Goal: Information Seeking & Learning: Find specific fact

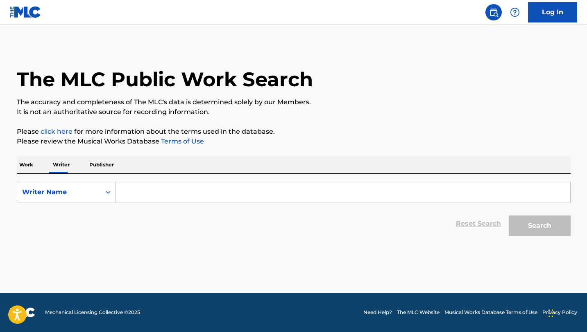
click at [408, 197] on input "Search Form" at bounding box center [343, 193] width 454 height 20
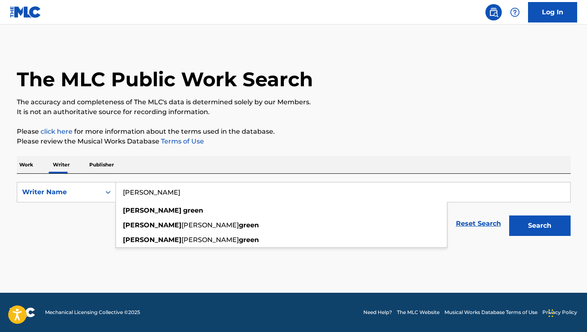
click at [509, 216] on button "Search" at bounding box center [539, 226] width 61 height 20
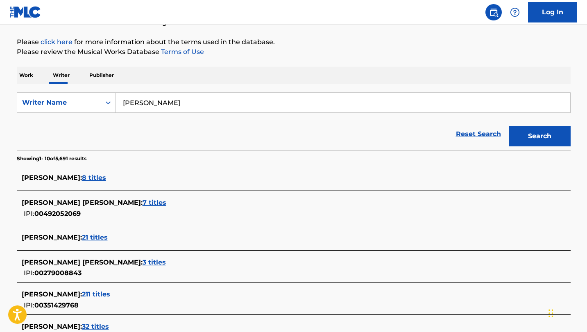
scroll to position [97, 0]
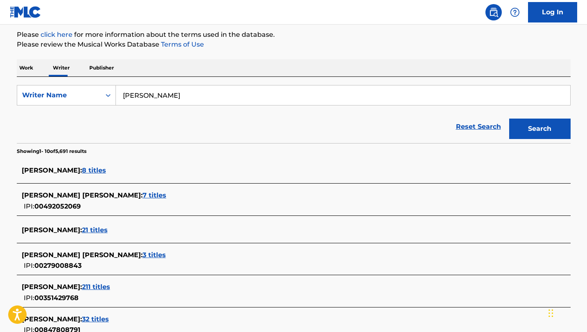
click at [82, 170] on span "8 titles" at bounding box center [94, 171] width 24 height 8
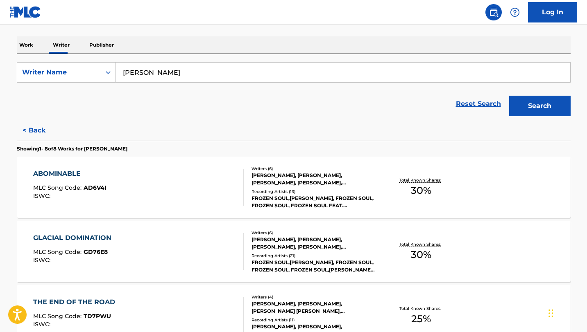
scroll to position [3, 0]
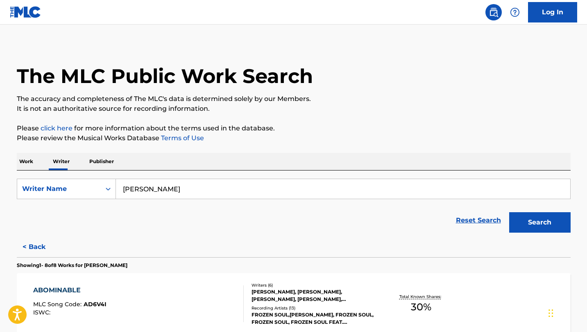
click at [199, 184] on input "[PERSON_NAME]" at bounding box center [343, 189] width 454 height 20
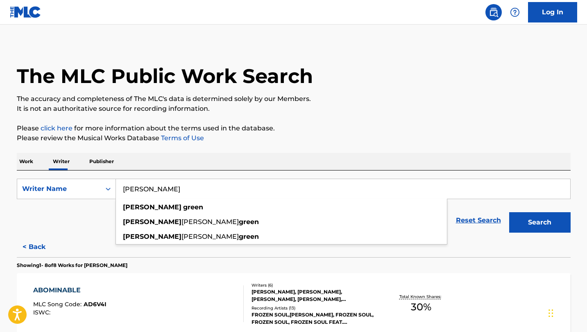
click at [509, 212] on button "Search" at bounding box center [539, 222] width 61 height 20
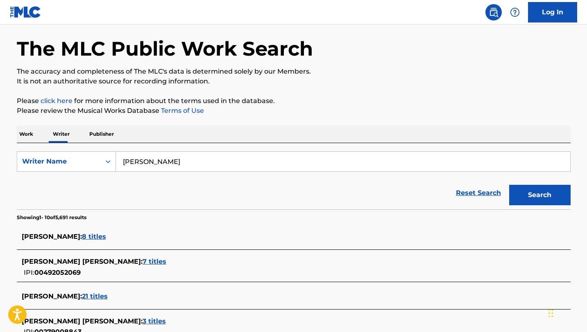
scroll to position [43, 0]
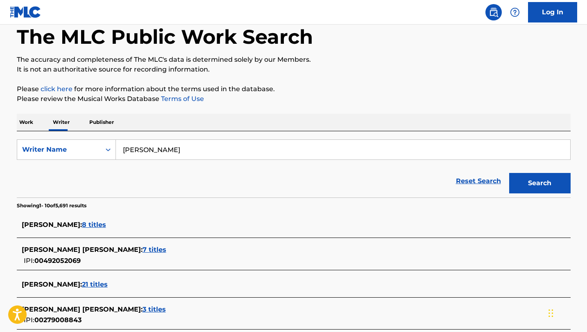
click at [60, 247] on span "[PERSON_NAME] [PERSON_NAME] :" at bounding box center [82, 250] width 121 height 8
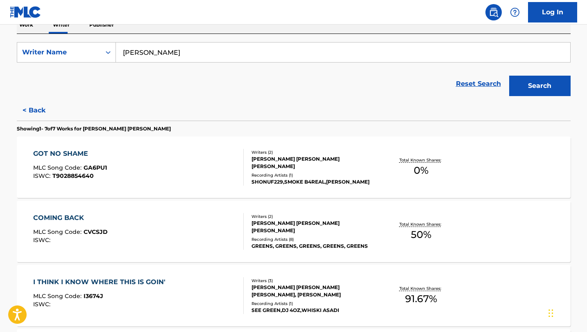
scroll to position [86, 0]
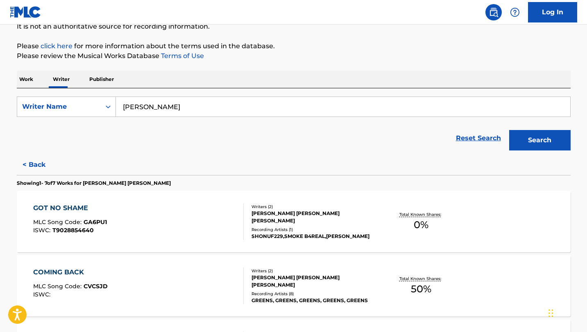
click at [190, 110] on input "[PERSON_NAME]" at bounding box center [343, 107] width 454 height 20
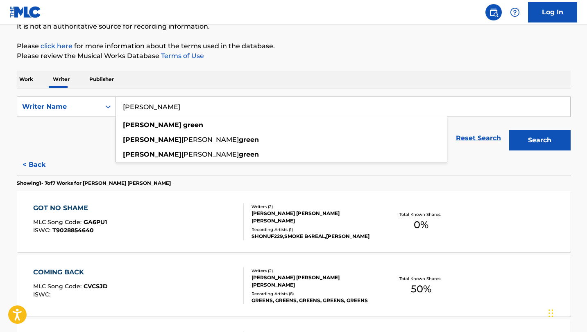
click at [509, 130] on button "Search" at bounding box center [539, 140] width 61 height 20
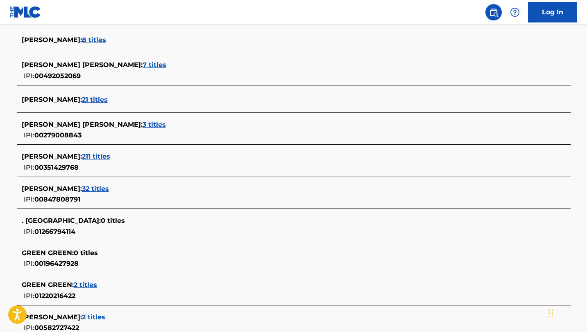
scroll to position [273, 0]
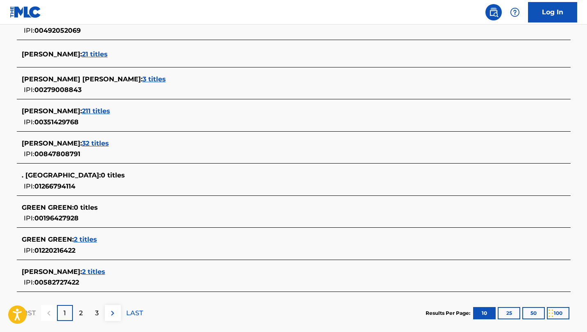
click at [79, 144] on span "[PERSON_NAME] :" at bounding box center [52, 144] width 60 height 8
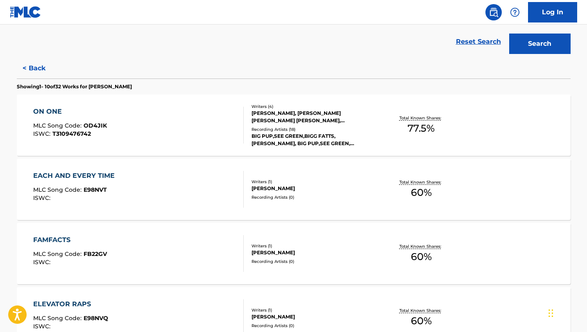
scroll to position [164, 0]
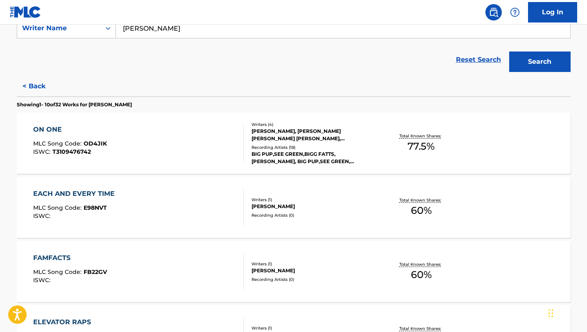
click at [169, 42] on form "SearchWithCriteriabe0d0438-6bcc-4a3d-8d5a-b5b22258daab Writer Name [PERSON_NAME…" at bounding box center [293, 47] width 553 height 58
click at [167, 32] on input "[PERSON_NAME]" at bounding box center [343, 28] width 454 height 20
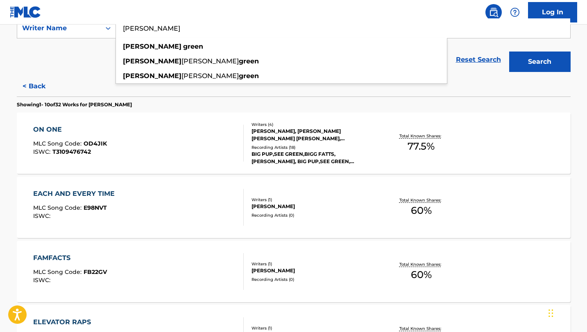
click at [509, 52] on button "Search" at bounding box center [539, 62] width 61 height 20
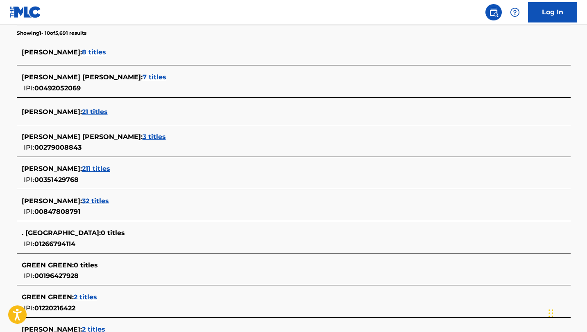
scroll to position [318, 0]
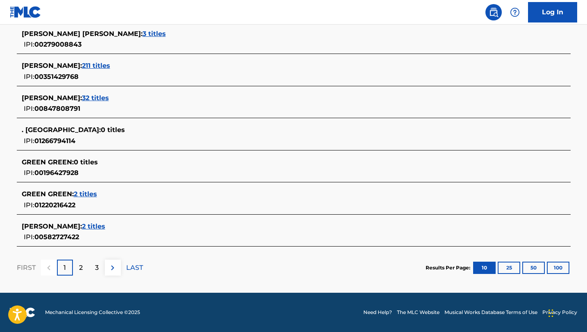
click at [81, 266] on p "2" at bounding box center [81, 268] width 4 height 10
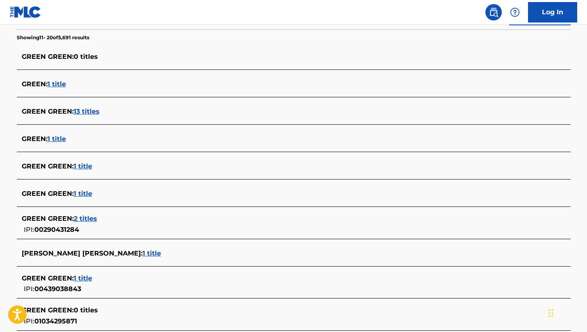
scroll to position [241, 0]
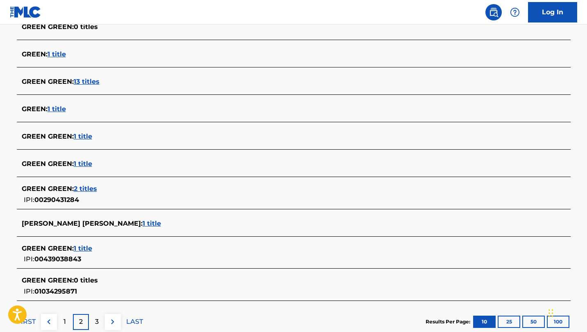
click at [63, 323] on p "1" at bounding box center [64, 322] width 2 height 10
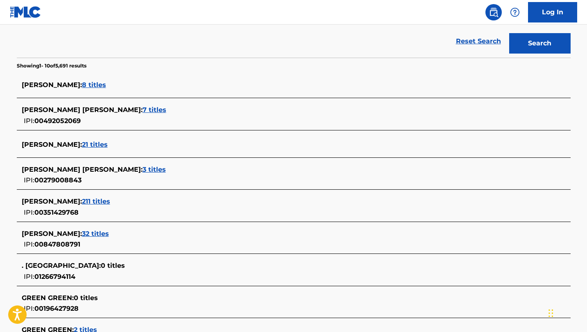
scroll to position [165, 0]
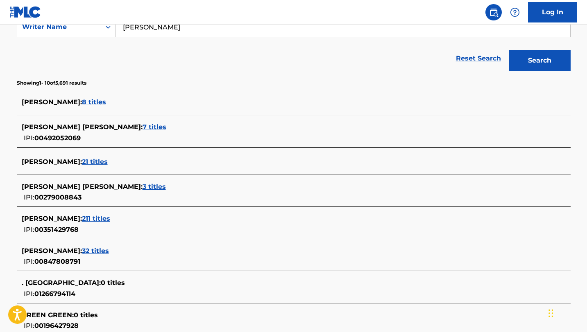
click at [59, 126] on span "[PERSON_NAME] [PERSON_NAME] :" at bounding box center [82, 127] width 121 height 8
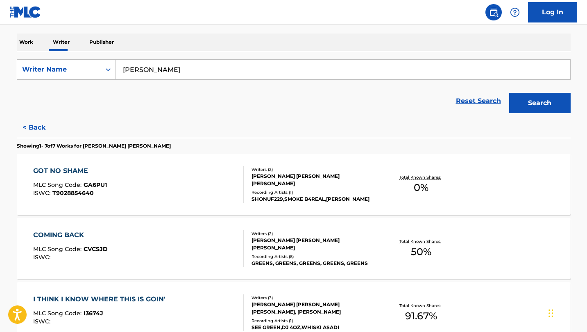
scroll to position [0, 0]
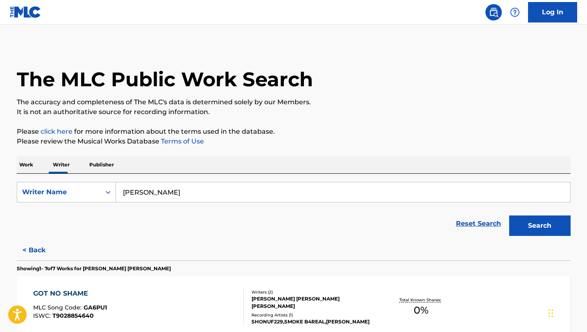
click at [187, 200] on input "[PERSON_NAME]" at bounding box center [343, 193] width 454 height 20
type input "c"
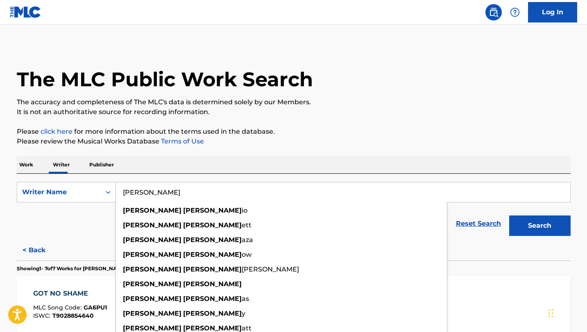
click at [509, 216] on button "Search" at bounding box center [539, 226] width 61 height 20
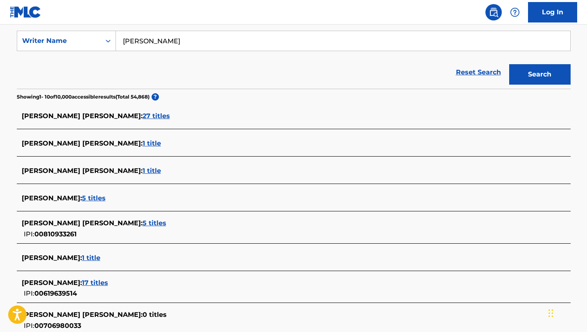
scroll to position [153, 0]
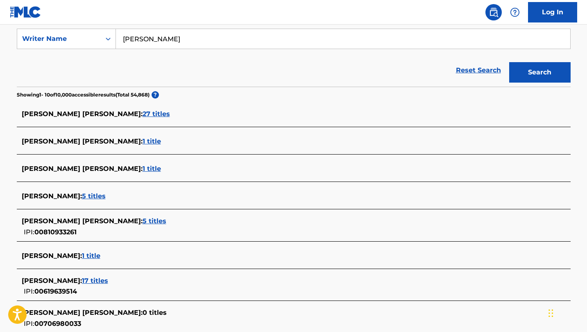
click at [79, 115] on span "[PERSON_NAME] [PERSON_NAME] :" at bounding box center [82, 114] width 121 height 8
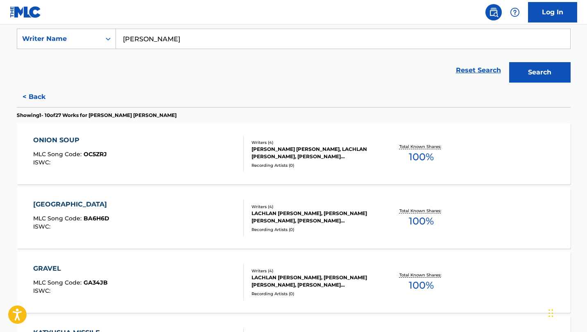
click at [210, 39] on input "[PERSON_NAME]" at bounding box center [343, 39] width 454 height 20
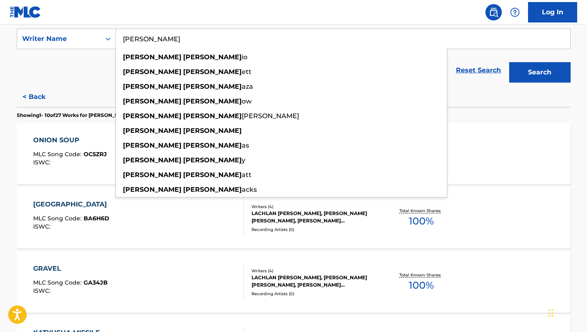
click at [509, 62] on button "Search" at bounding box center [539, 72] width 61 height 20
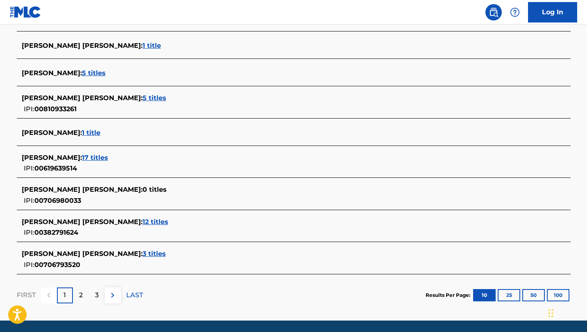
scroll to position [276, 0]
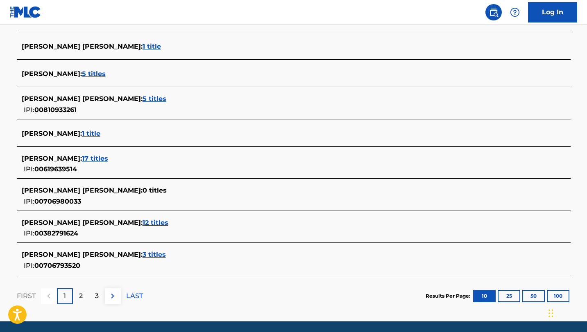
click at [85, 223] on span "[PERSON_NAME] [PERSON_NAME] :" at bounding box center [82, 223] width 121 height 8
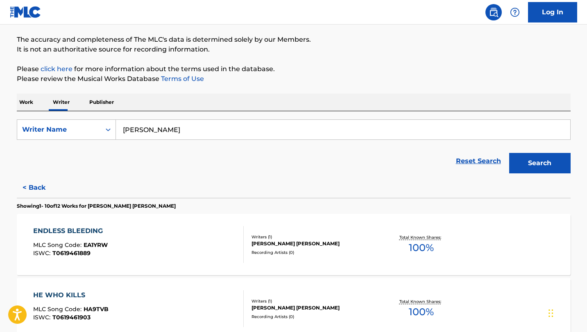
scroll to position [56, 0]
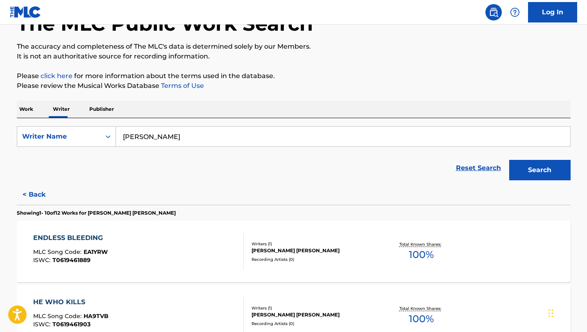
click at [188, 133] on input "[PERSON_NAME]" at bounding box center [343, 137] width 454 height 20
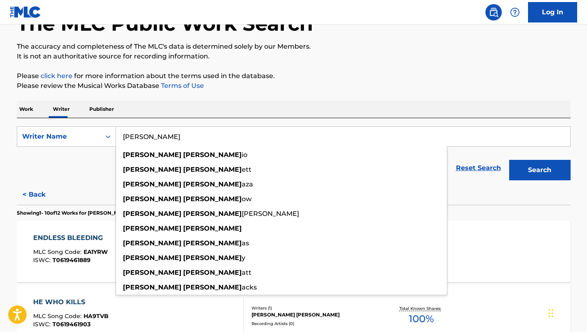
click at [509, 160] on button "Search" at bounding box center [539, 170] width 61 height 20
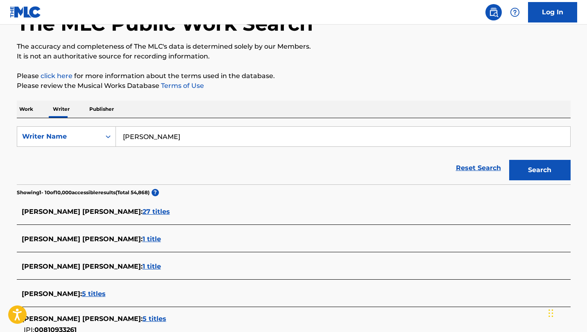
click at [80, 238] on span "[PERSON_NAME] [PERSON_NAME] :" at bounding box center [82, 239] width 121 height 8
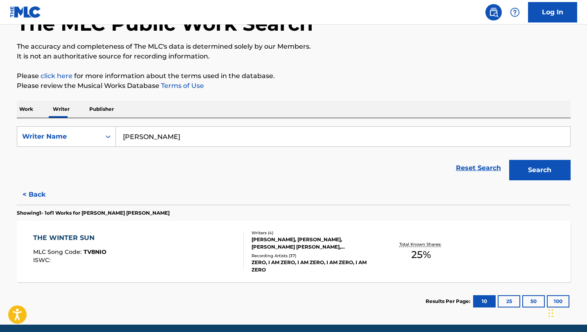
click at [212, 133] on input "[PERSON_NAME]" at bounding box center [343, 137] width 454 height 20
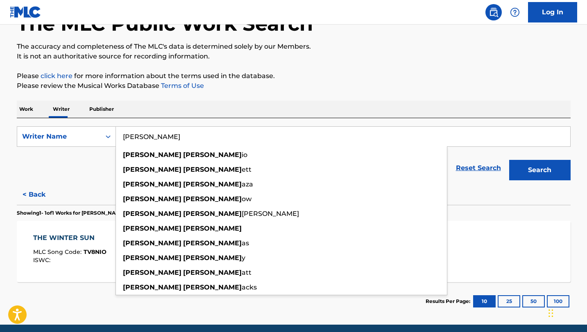
click at [509, 160] on button "Search" at bounding box center [539, 170] width 61 height 20
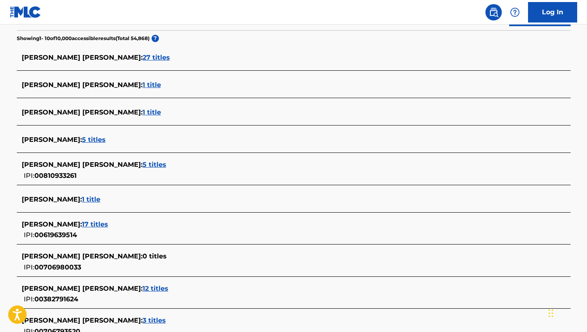
scroll to position [219, 0]
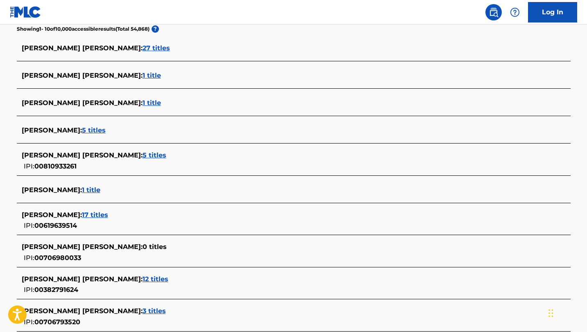
click at [63, 215] on span "[PERSON_NAME] :" at bounding box center [52, 215] width 60 height 8
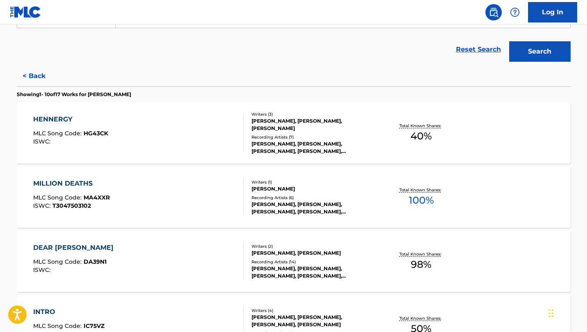
scroll to position [144, 0]
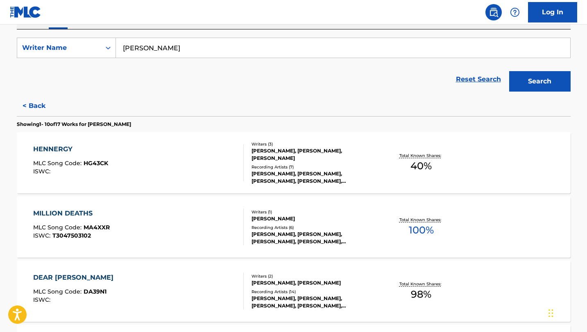
click at [180, 49] on input "[PERSON_NAME]" at bounding box center [343, 48] width 454 height 20
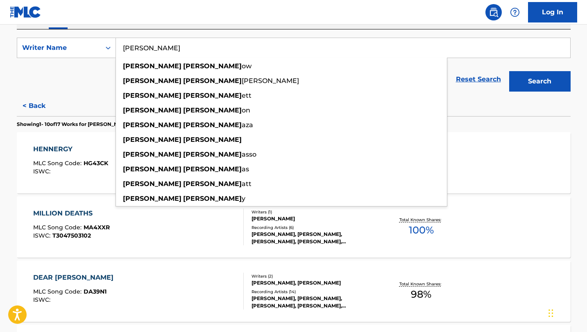
click at [509, 71] on button "Search" at bounding box center [539, 81] width 61 height 20
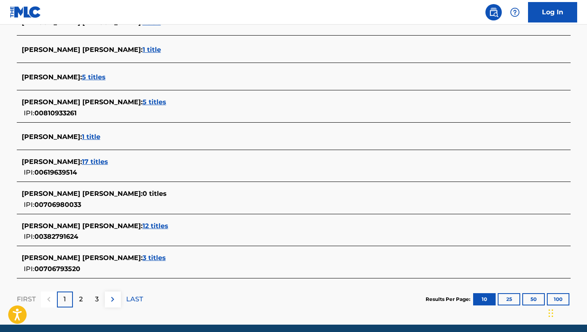
scroll to position [304, 0]
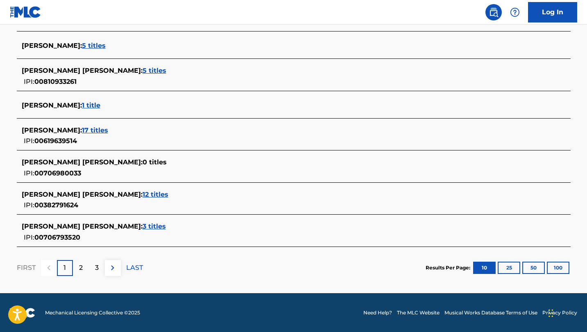
click at [89, 194] on span "[PERSON_NAME] [PERSON_NAME] :" at bounding box center [82, 195] width 121 height 8
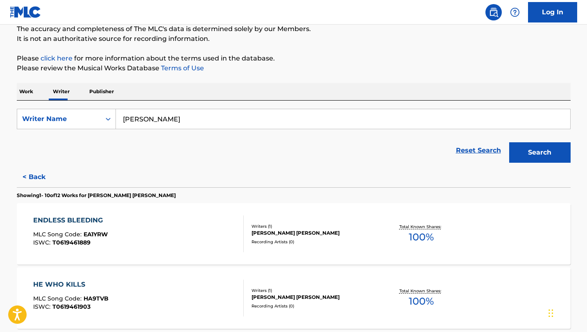
scroll to position [18, 0]
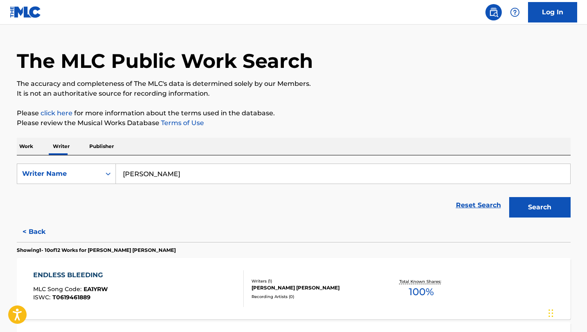
click at [174, 171] on input "[PERSON_NAME]" at bounding box center [343, 174] width 454 height 20
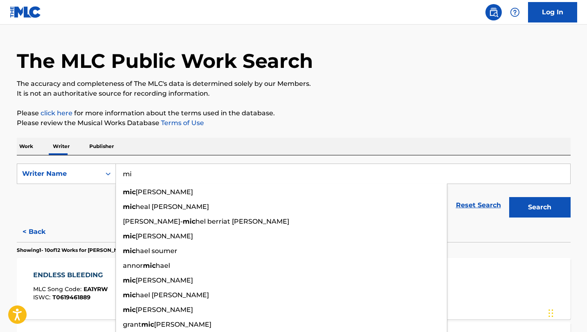
type input "m"
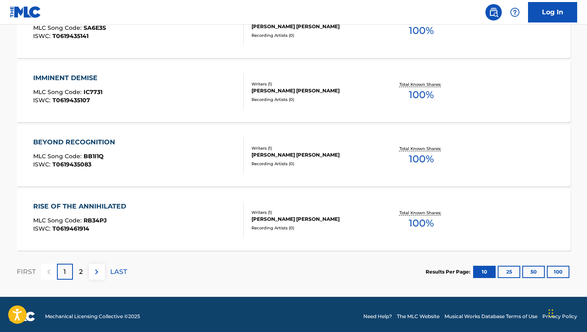
scroll to position [670, 0]
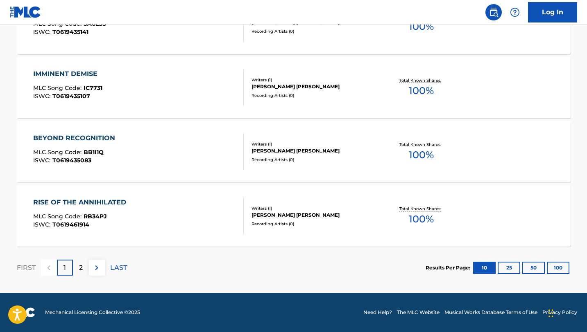
click at [81, 268] on p "2" at bounding box center [81, 268] width 4 height 10
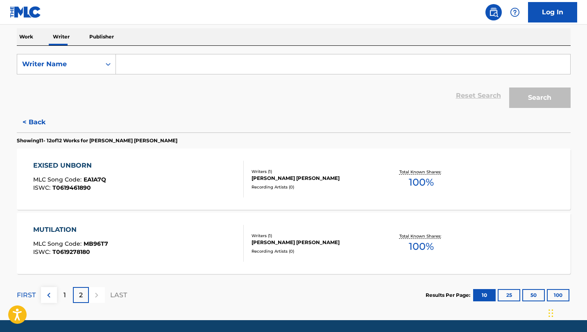
scroll to position [147, 0]
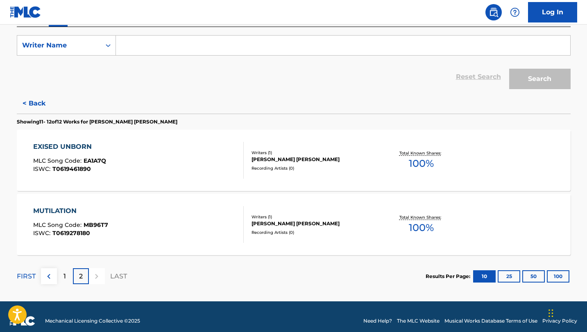
click at [161, 47] on input "Search Form" at bounding box center [343, 46] width 454 height 20
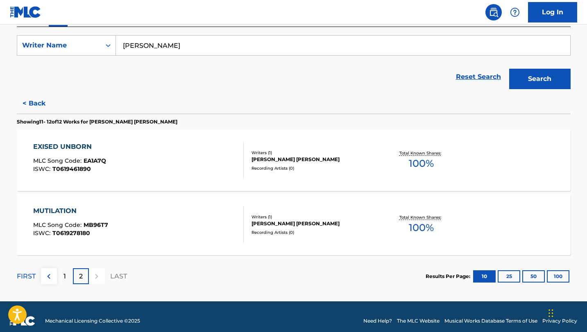
click at [509, 69] on button "Search" at bounding box center [539, 79] width 61 height 20
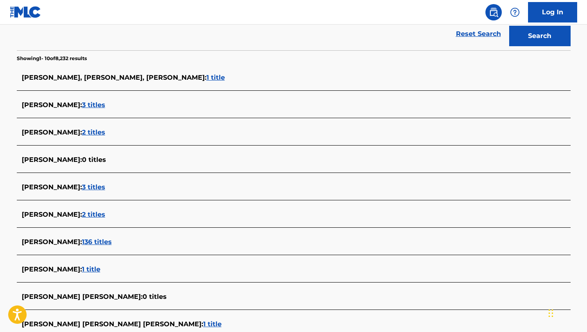
scroll to position [158, 0]
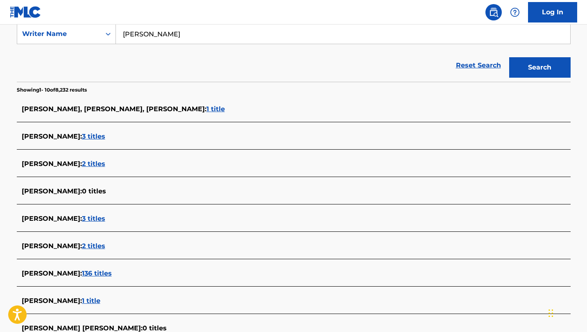
click at [128, 35] on input "[PERSON_NAME]" at bounding box center [343, 34] width 454 height 20
click at [509, 57] on button "Search" at bounding box center [539, 67] width 61 height 20
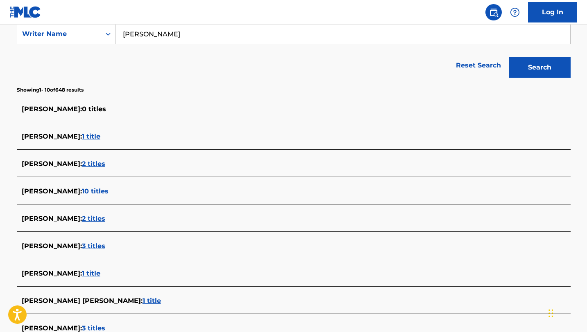
click at [153, 35] on input "[PERSON_NAME]" at bounding box center [343, 34] width 454 height 20
click at [509, 57] on button "Search" at bounding box center [539, 67] width 61 height 20
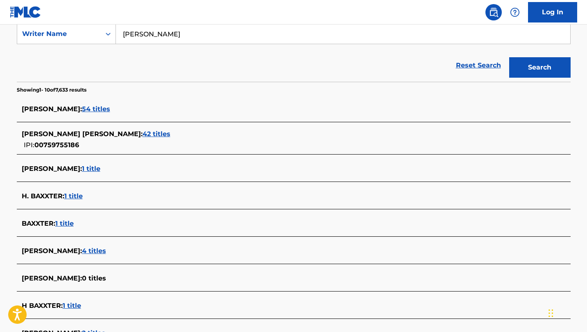
click at [99, 135] on span "[PERSON_NAME] [PERSON_NAME] :" at bounding box center [82, 134] width 121 height 8
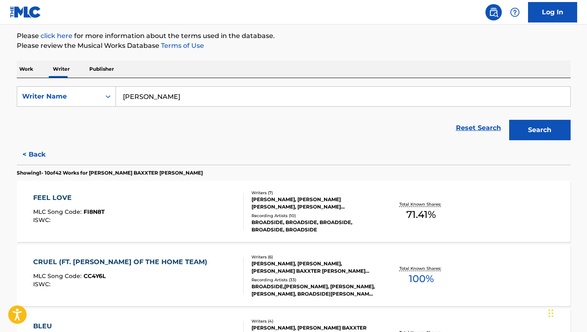
scroll to position [94, 0]
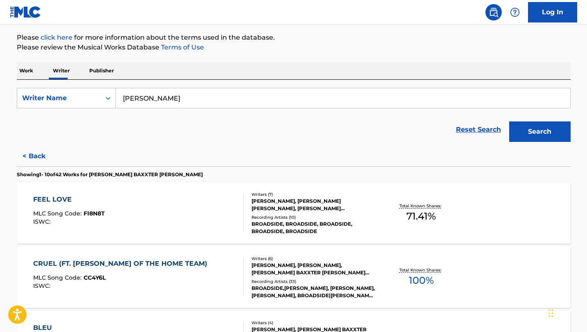
click at [185, 102] on input "[PERSON_NAME]" at bounding box center [343, 98] width 454 height 20
type input "o"
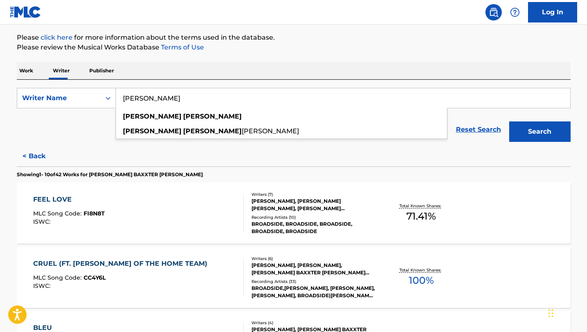
type input "[PERSON_NAME]"
click at [509, 122] on button "Search" at bounding box center [539, 132] width 61 height 20
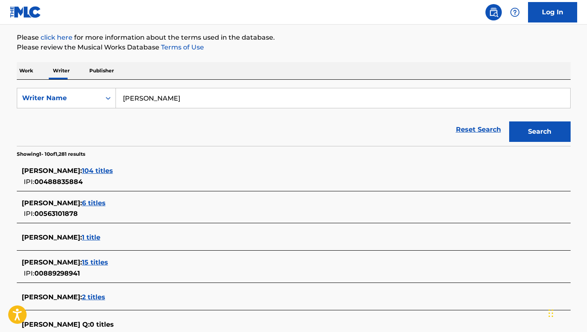
click at [82, 172] on span "[PERSON_NAME] :" at bounding box center [52, 171] width 60 height 8
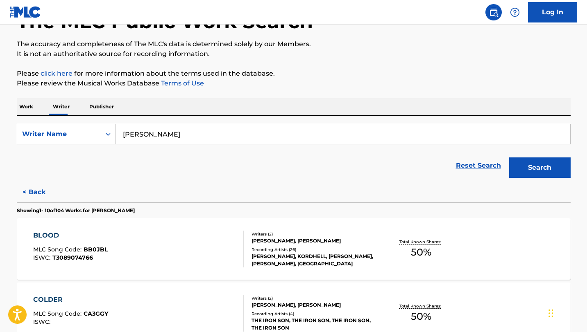
scroll to position [0, 0]
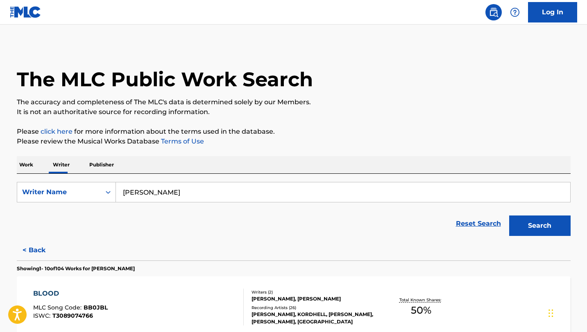
click at [186, 192] on input "[PERSON_NAME]" at bounding box center [343, 193] width 454 height 20
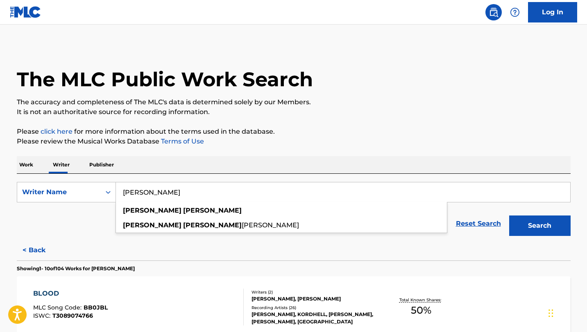
click at [509, 216] on button "Search" at bounding box center [539, 226] width 61 height 20
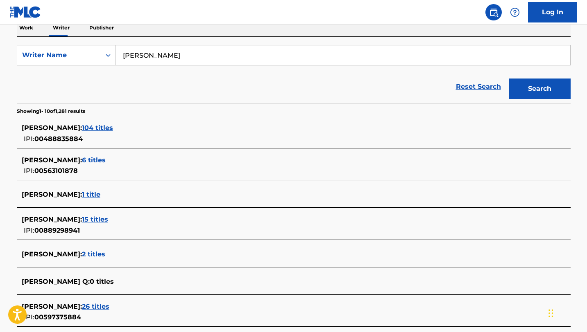
scroll to position [140, 0]
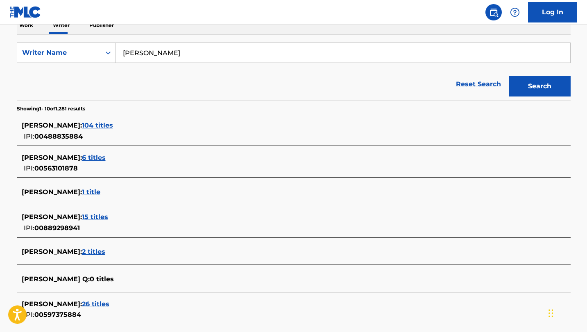
click at [82, 218] on span "[PERSON_NAME] :" at bounding box center [52, 217] width 60 height 8
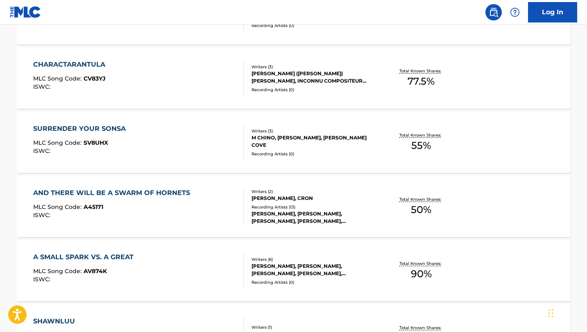
scroll to position [489, 0]
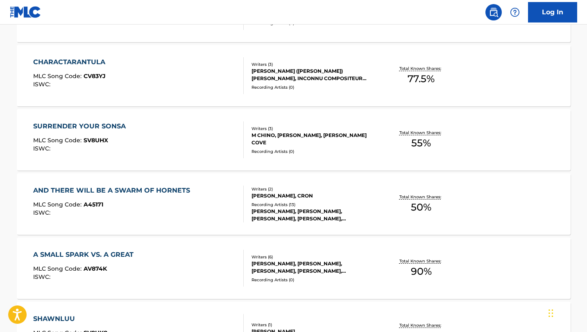
click at [289, 194] on div "[PERSON_NAME], CRON" at bounding box center [313, 195] width 124 height 7
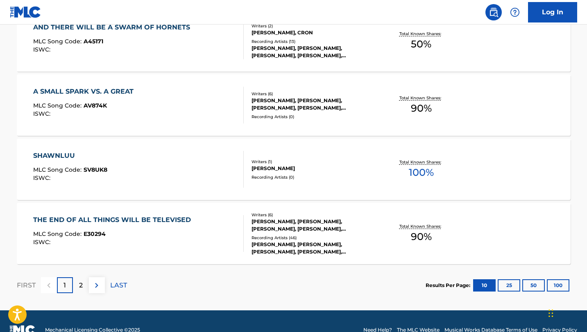
scroll to position [655, 0]
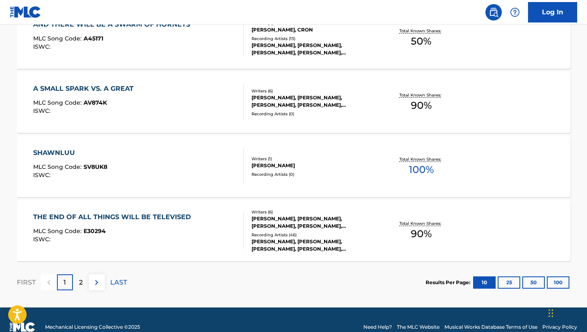
click at [82, 282] on div "2" at bounding box center [81, 283] width 16 height 16
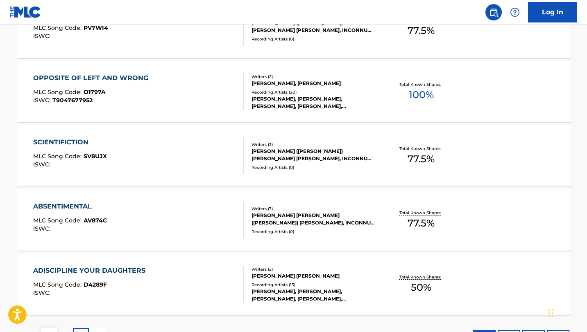
scroll to position [348, 0]
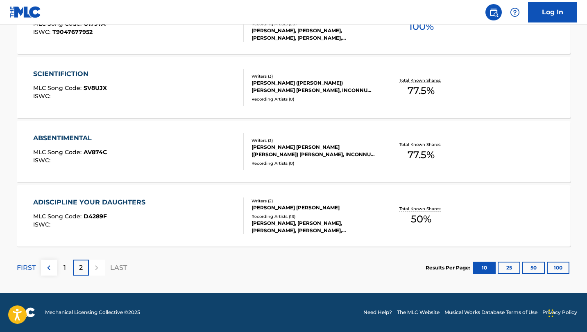
click at [65, 266] on p "1" at bounding box center [64, 268] width 2 height 10
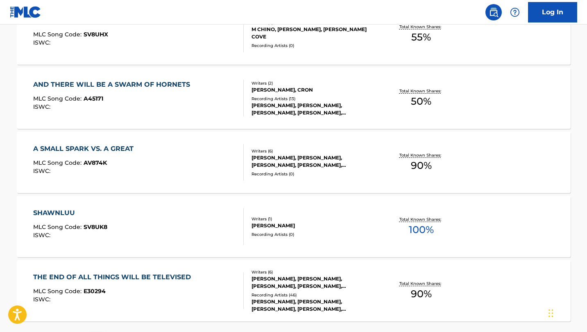
scroll to position [0, 0]
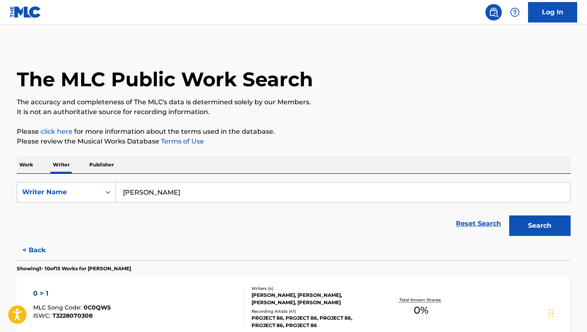
click at [176, 199] on input "[PERSON_NAME]" at bounding box center [343, 193] width 454 height 20
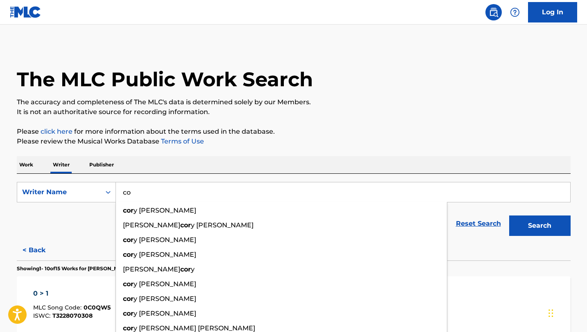
type input "c"
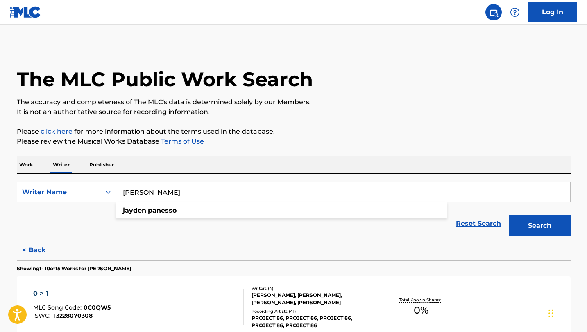
click at [509, 216] on button "Search" at bounding box center [539, 226] width 61 height 20
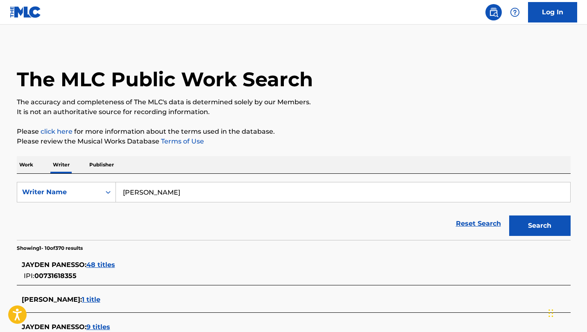
click at [72, 265] on span "JAYDEN PANESSO :" at bounding box center [54, 265] width 65 height 8
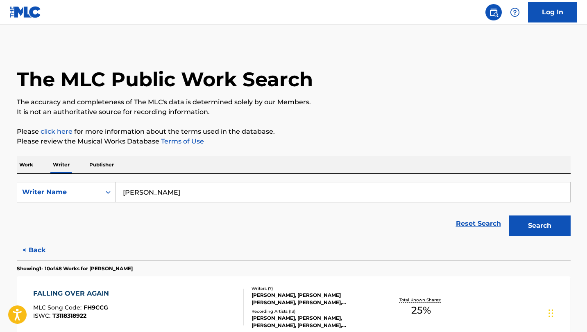
click at [183, 190] on input "[PERSON_NAME]" at bounding box center [343, 193] width 454 height 20
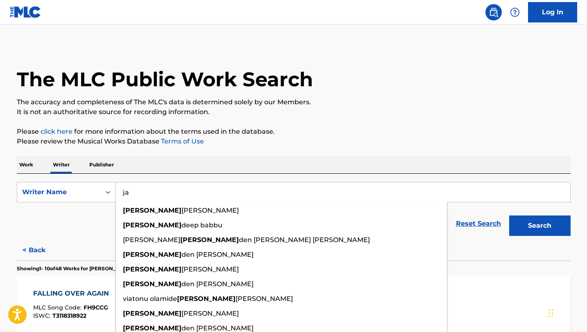
type input "j"
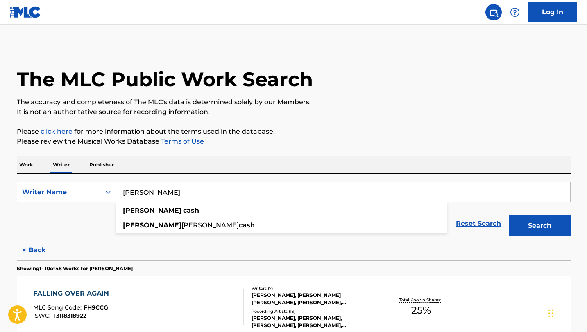
click at [509, 216] on button "Search" at bounding box center [539, 226] width 61 height 20
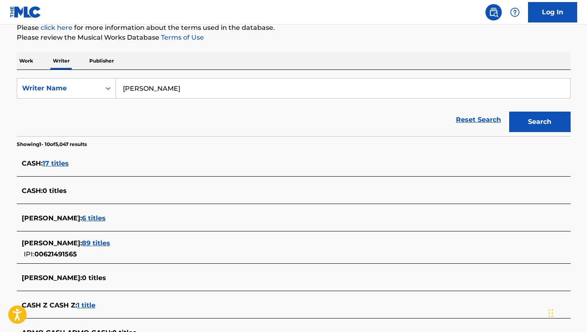
scroll to position [107, 0]
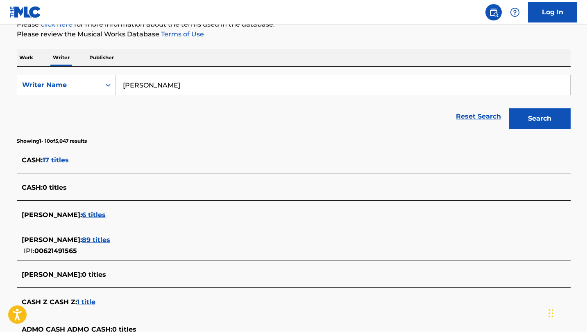
click at [56, 240] on span "[PERSON_NAME] :" at bounding box center [52, 240] width 60 height 8
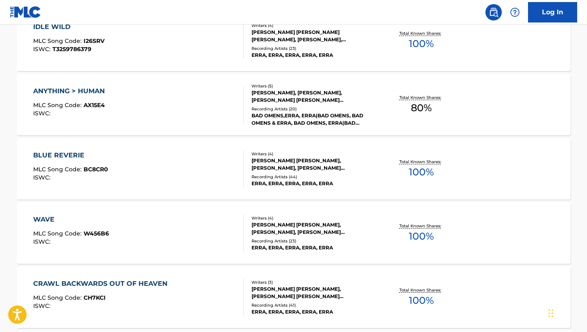
scroll to position [0, 0]
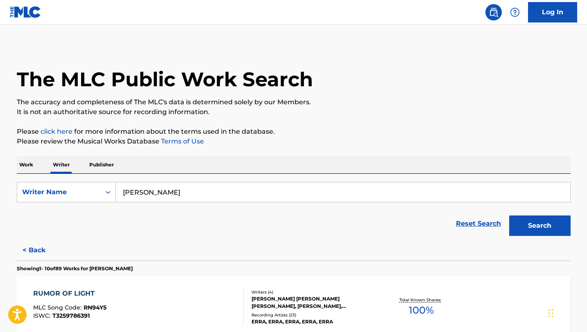
click at [170, 195] on input "[PERSON_NAME]" at bounding box center [343, 193] width 454 height 20
type input "j"
click at [509, 216] on button "Search" at bounding box center [539, 226] width 61 height 20
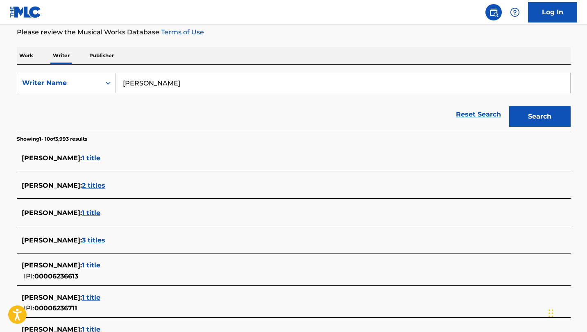
scroll to position [124, 0]
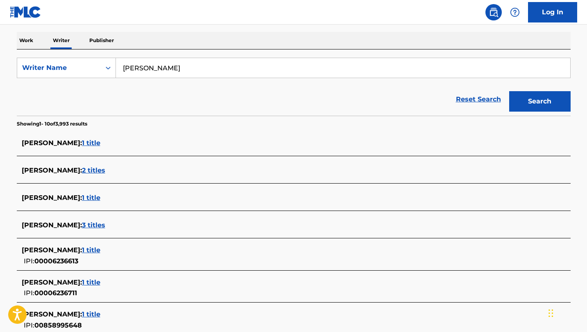
click at [63, 197] on span "[PERSON_NAME] :" at bounding box center [52, 198] width 60 height 8
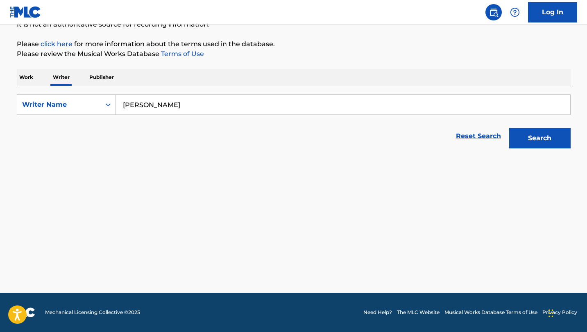
scroll to position [88, 0]
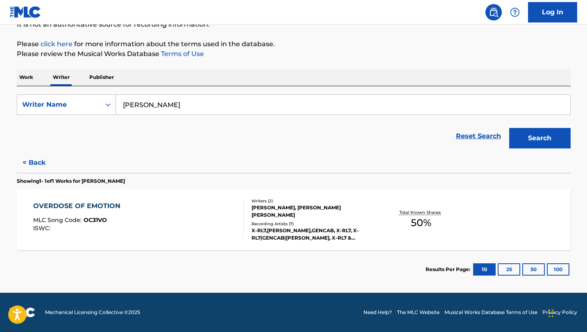
click at [177, 106] on input "[PERSON_NAME]" at bounding box center [343, 105] width 454 height 20
click at [509, 128] on button "Search" at bounding box center [539, 138] width 61 height 20
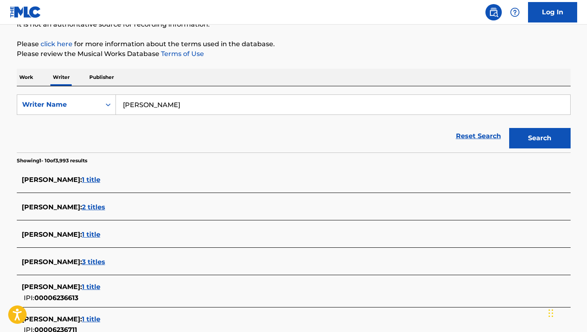
click at [59, 238] on span "[PERSON_NAME] :" at bounding box center [52, 235] width 60 height 8
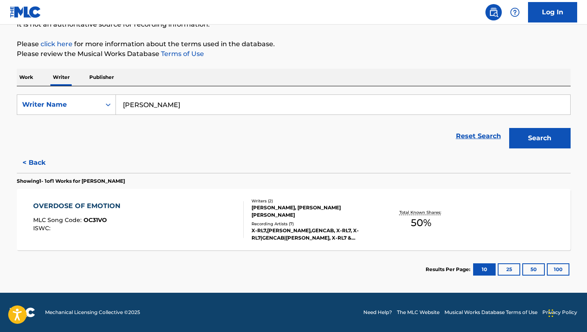
click at [189, 108] on input "[PERSON_NAME]" at bounding box center [343, 105] width 454 height 20
click at [509, 128] on button "Search" at bounding box center [539, 138] width 61 height 20
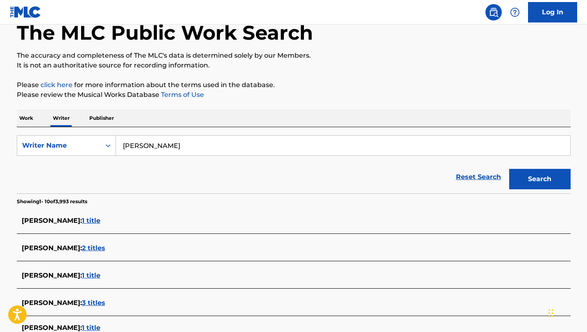
scroll to position [0, 0]
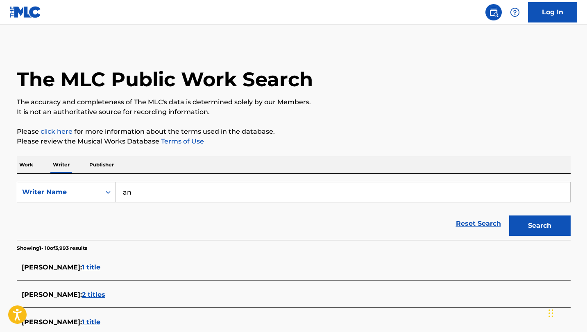
type input "a"
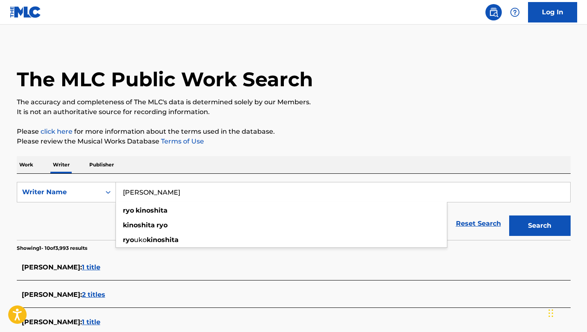
click at [509, 216] on button "Search" at bounding box center [539, 226] width 61 height 20
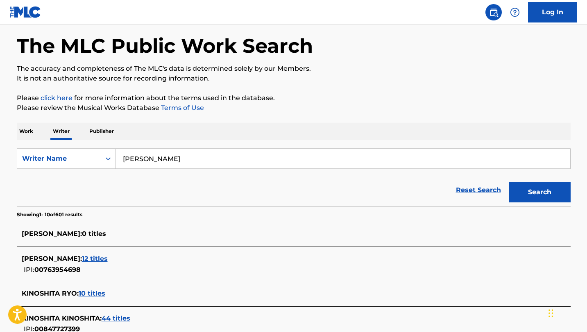
scroll to position [40, 0]
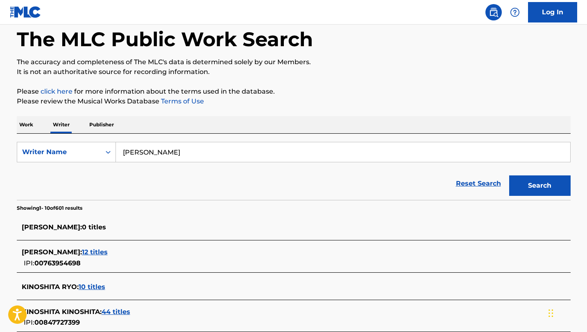
click at [69, 252] on span "[PERSON_NAME] :" at bounding box center [52, 252] width 60 height 8
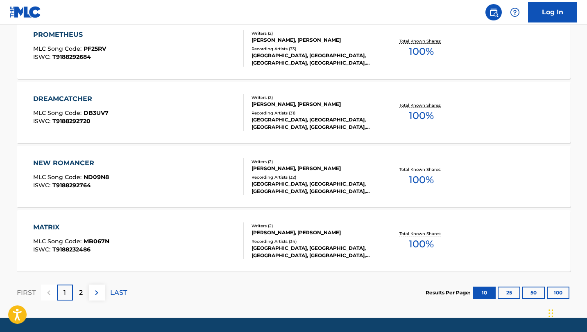
scroll to position [670, 0]
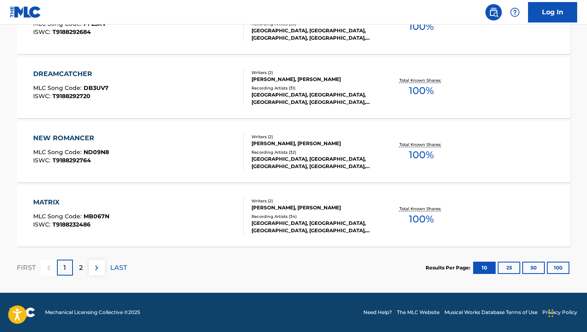
click at [79, 267] on p "2" at bounding box center [81, 268] width 4 height 10
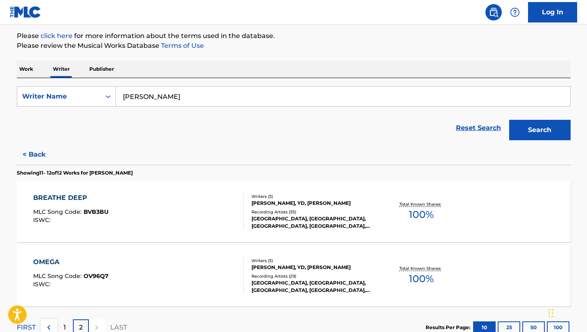
scroll to position [156, 0]
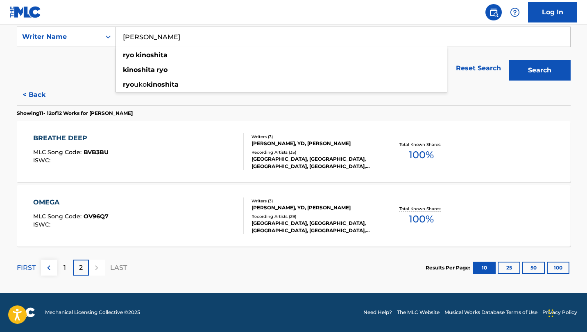
click at [199, 37] on input "[PERSON_NAME]" at bounding box center [343, 37] width 454 height 20
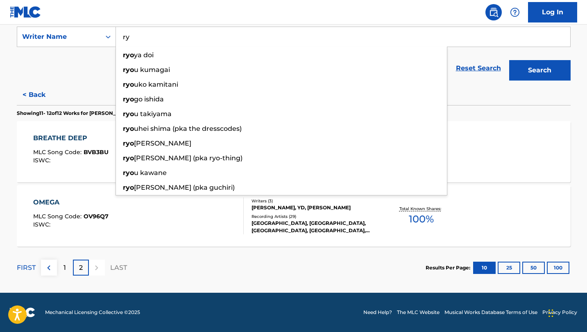
type input "r"
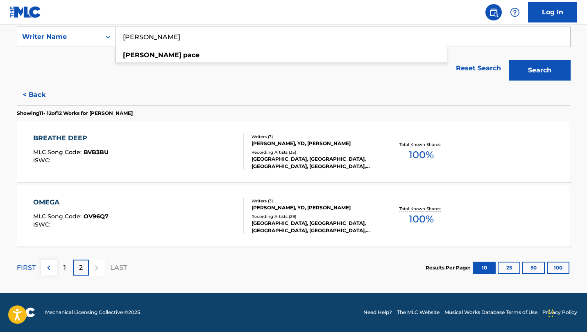
click at [509, 60] on button "Search" at bounding box center [539, 70] width 61 height 20
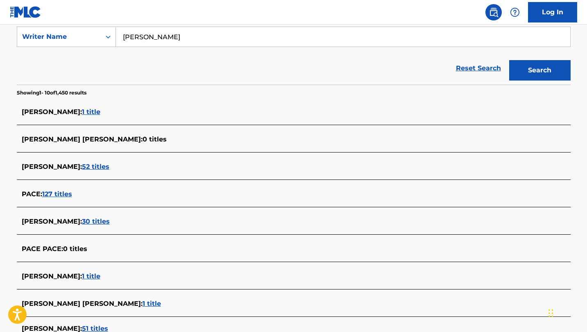
click at [82, 166] on span "[PERSON_NAME] :" at bounding box center [52, 167] width 60 height 8
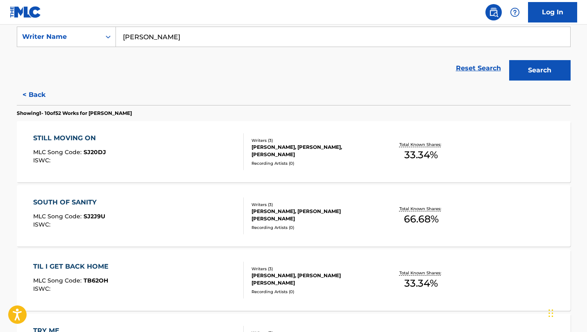
click at [237, 36] on input "[PERSON_NAME]" at bounding box center [343, 37] width 454 height 20
click at [509, 60] on button "Search" at bounding box center [539, 70] width 61 height 20
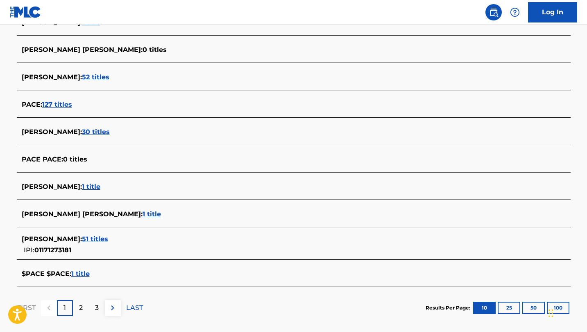
scroll to position [285, 0]
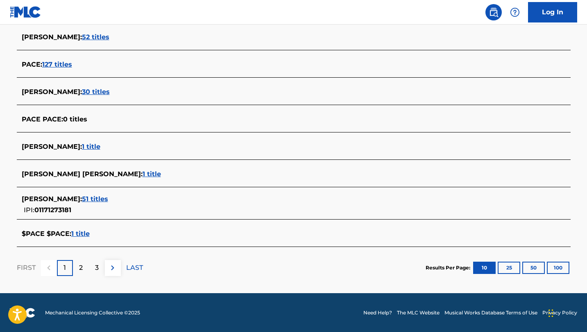
click at [56, 201] on span "[PERSON_NAME] :" at bounding box center [52, 199] width 60 height 8
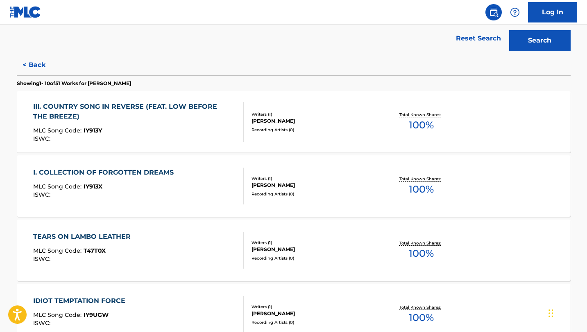
scroll to position [0, 0]
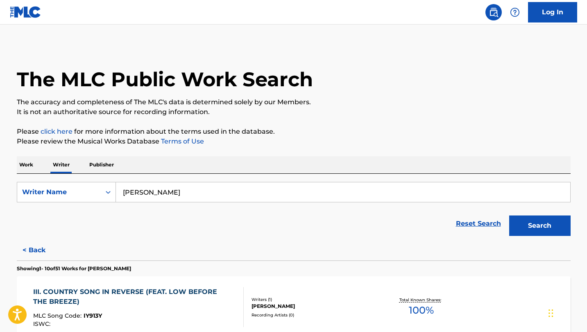
click at [174, 195] on input "[PERSON_NAME]" at bounding box center [343, 193] width 454 height 20
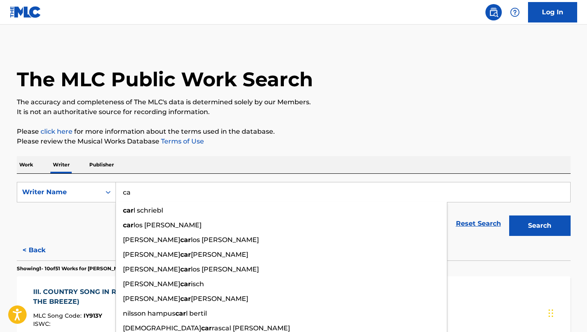
type input "c"
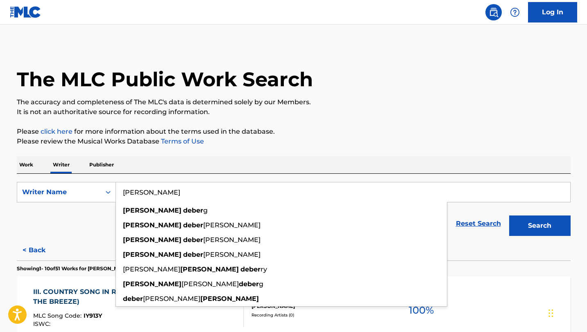
click at [509, 216] on button "Search" at bounding box center [539, 226] width 61 height 20
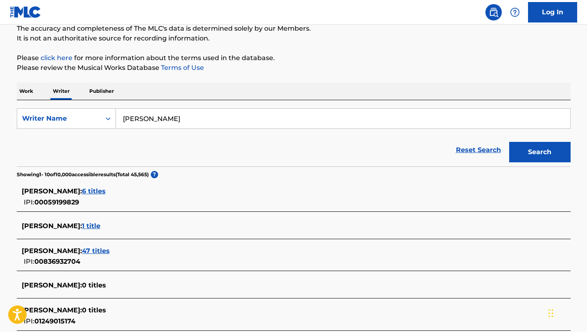
scroll to position [74, 0]
click at [76, 250] on span "[PERSON_NAME] :" at bounding box center [52, 251] width 60 height 8
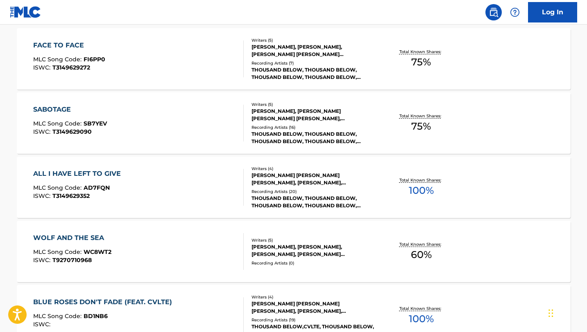
scroll to position [0, 0]
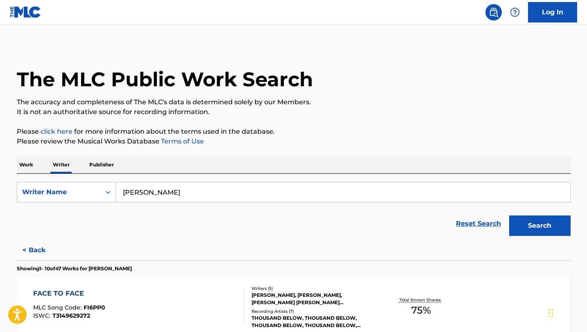
click at [208, 192] on input "[PERSON_NAME]" at bounding box center [343, 193] width 454 height 20
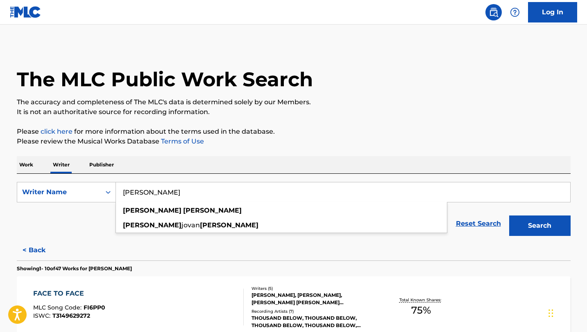
click at [509, 216] on button "Search" at bounding box center [539, 226] width 61 height 20
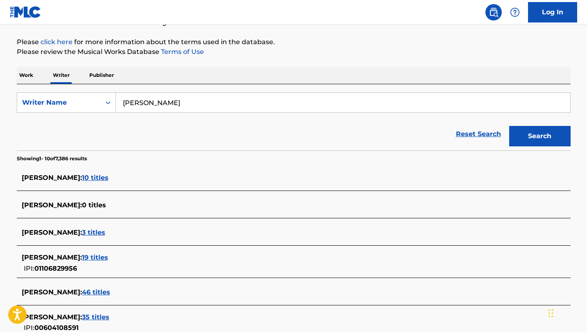
scroll to position [95, 0]
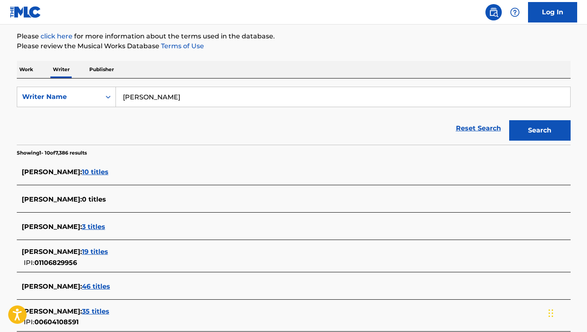
click at [76, 253] on span "[PERSON_NAME] :" at bounding box center [52, 252] width 60 height 8
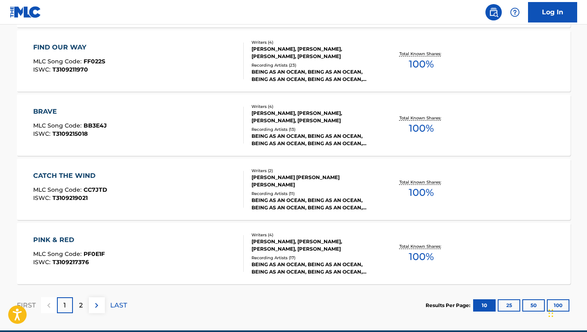
scroll to position [641, 0]
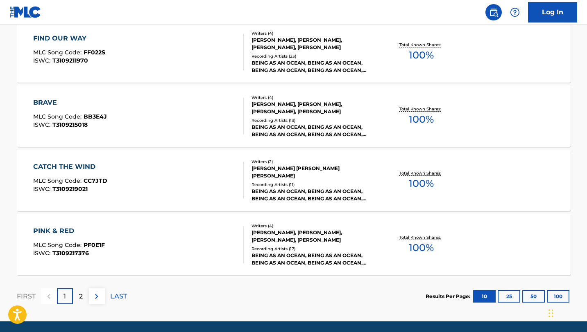
click at [79, 298] on p "2" at bounding box center [81, 297] width 4 height 10
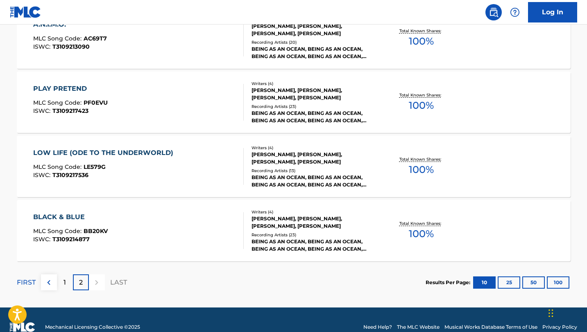
scroll to position [599, 0]
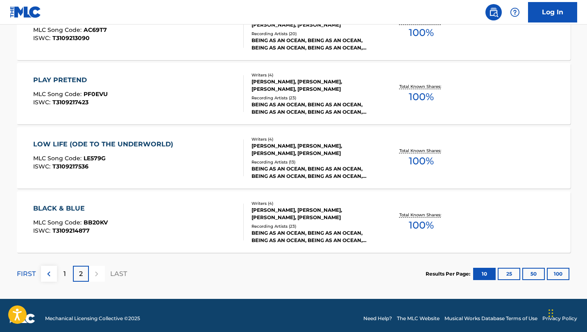
click at [65, 278] on p "1" at bounding box center [64, 274] width 2 height 10
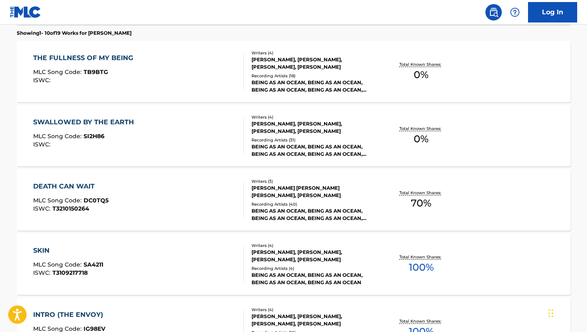
scroll to position [0, 0]
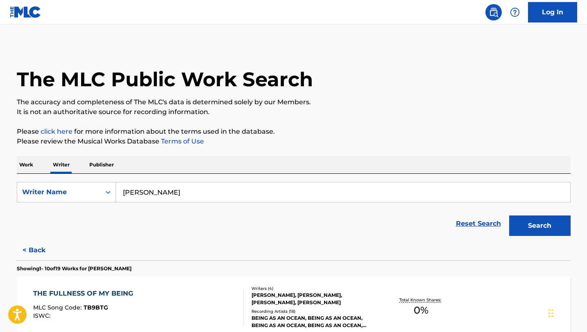
click at [188, 191] on input "[PERSON_NAME]" at bounding box center [343, 193] width 454 height 20
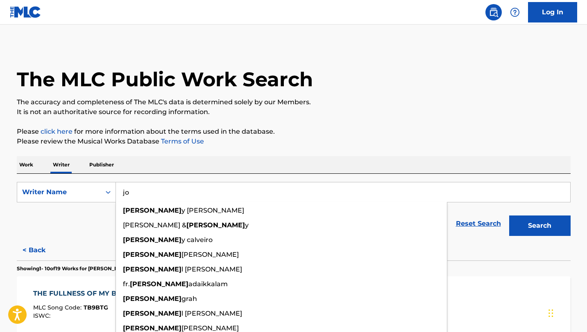
type input "j"
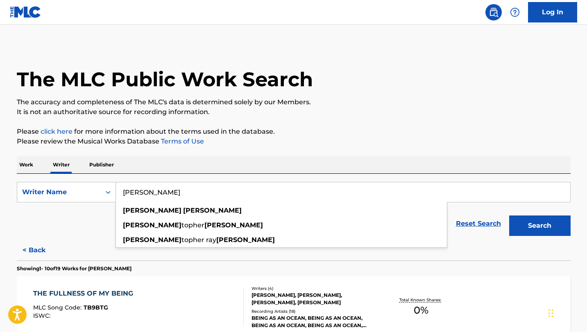
click at [509, 216] on button "Search" at bounding box center [539, 226] width 61 height 20
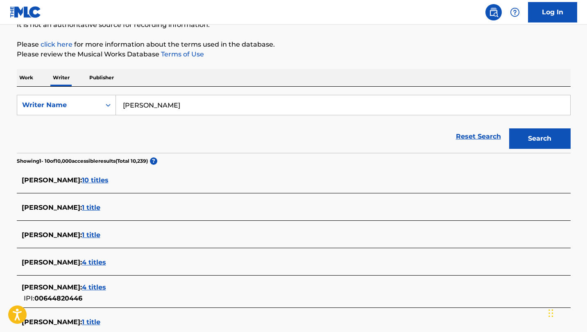
scroll to position [118, 0]
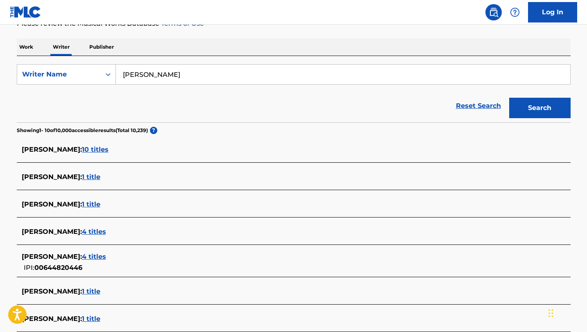
click at [61, 153] on span "[PERSON_NAME] :" at bounding box center [52, 150] width 60 height 8
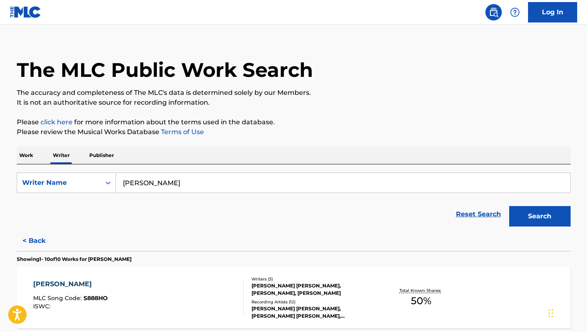
scroll to position [0, 0]
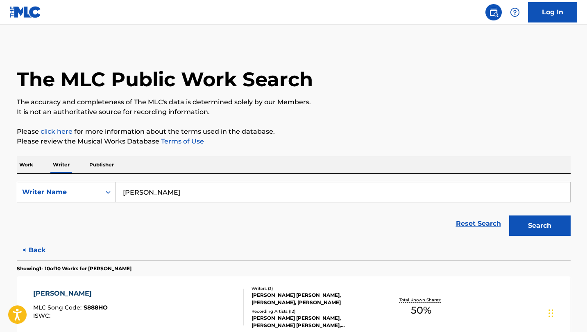
click at [139, 195] on input "[PERSON_NAME]" at bounding box center [343, 193] width 454 height 20
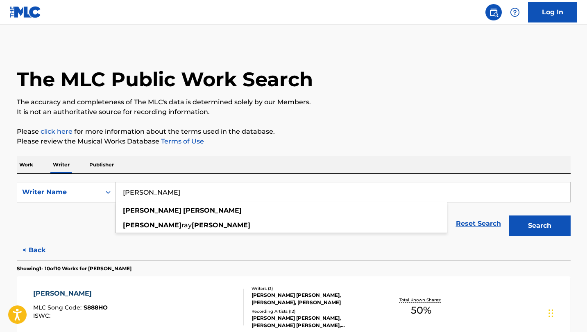
click at [509, 216] on button "Search" at bounding box center [539, 226] width 61 height 20
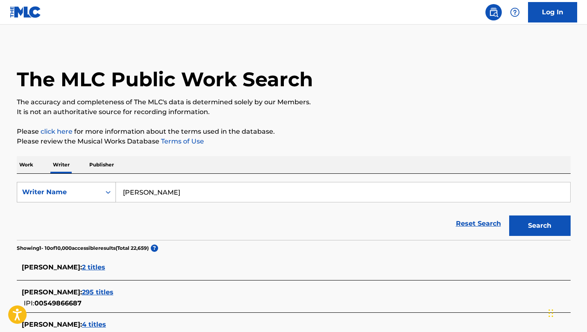
drag, startPoint x: 217, startPoint y: 196, endPoint x: 87, endPoint y: 187, distance: 130.5
click at [89, 187] on div "SearchWithCriteriabe0d0438-6bcc-4a3d-8d5a-b5b22258daab Writer Name [PERSON_NAME]" at bounding box center [293, 192] width 553 height 20
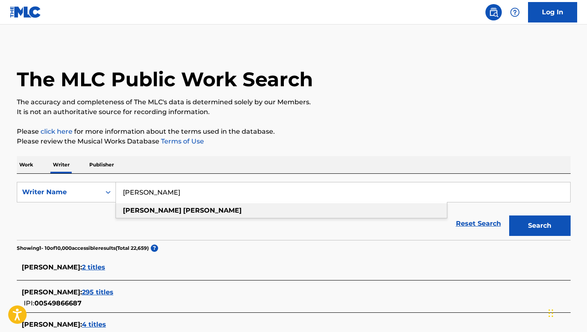
click at [147, 217] on div "[PERSON_NAME]" at bounding box center [281, 210] width 331 height 15
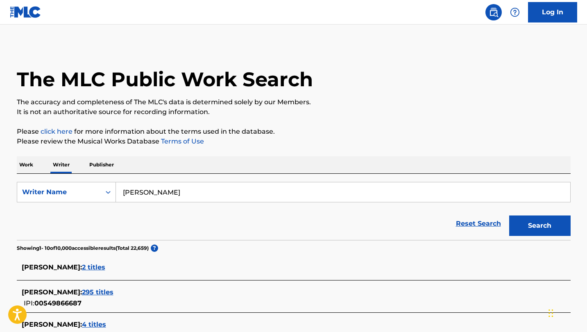
click at [509, 216] on button "Search" at bounding box center [539, 226] width 61 height 20
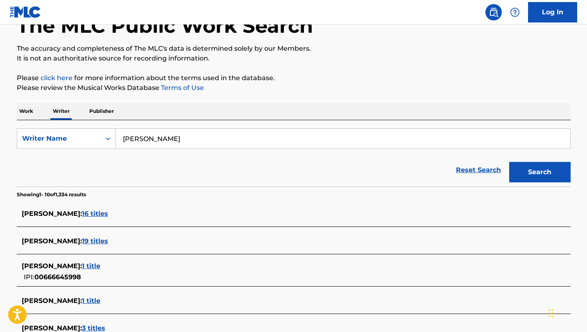
scroll to position [80, 0]
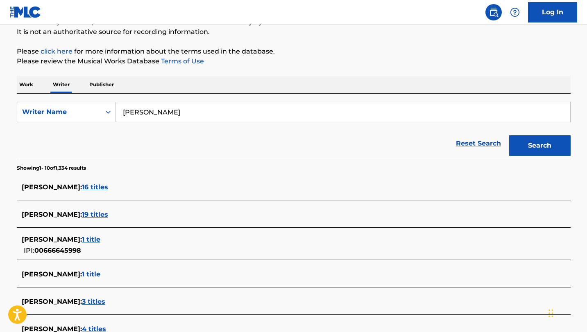
click at [71, 187] on span "[PERSON_NAME] :" at bounding box center [52, 187] width 60 height 8
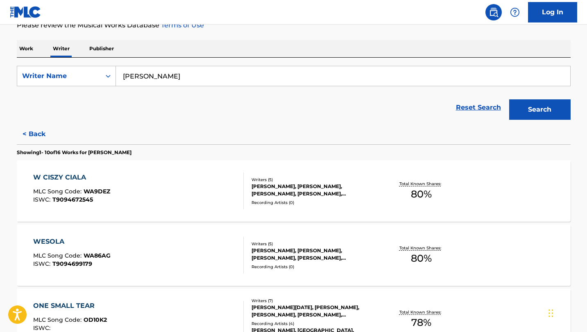
scroll to position [68, 0]
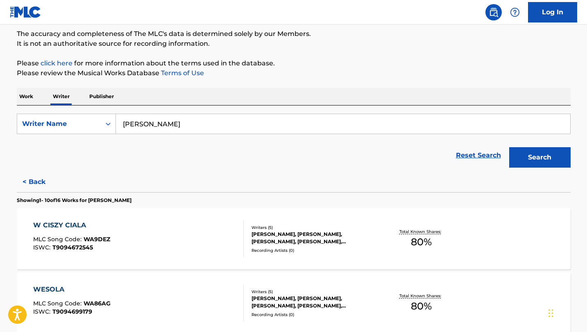
click at [180, 122] on input "[PERSON_NAME]" at bounding box center [343, 124] width 454 height 20
click at [509, 147] on button "Search" at bounding box center [539, 157] width 61 height 20
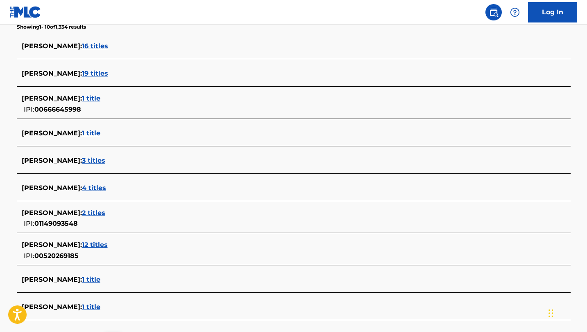
scroll to position [220, 0]
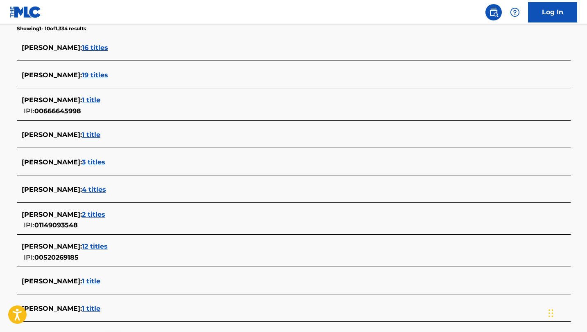
click at [56, 282] on span "[PERSON_NAME] :" at bounding box center [52, 281] width 60 height 8
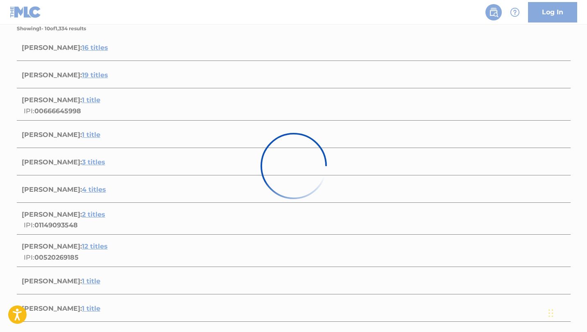
scroll to position [88, 0]
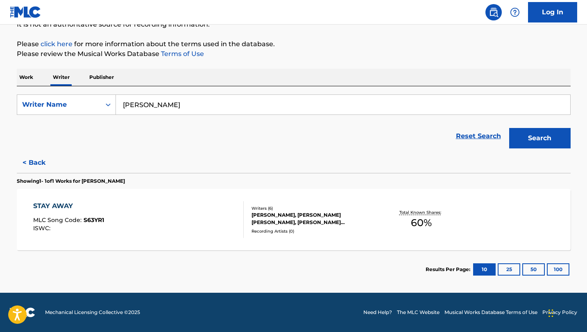
click at [284, 100] on input "[PERSON_NAME]" at bounding box center [343, 105] width 454 height 20
click at [509, 128] on button "Search" at bounding box center [539, 138] width 61 height 20
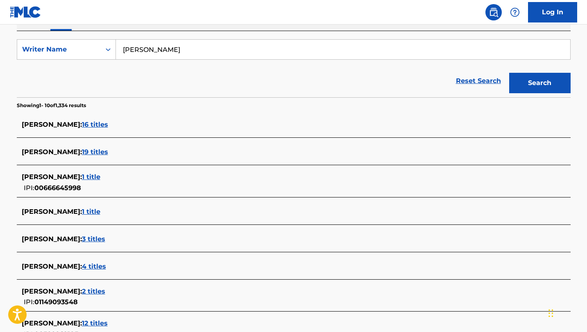
scroll to position [129, 0]
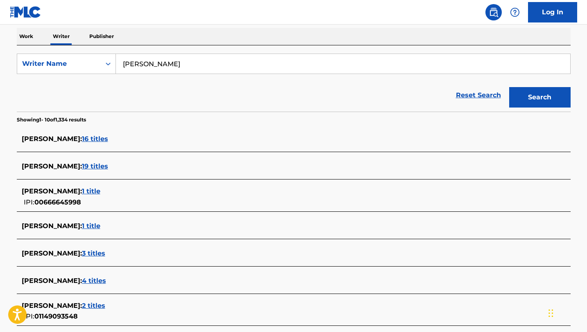
click at [142, 65] on input "[PERSON_NAME]" at bounding box center [343, 64] width 454 height 20
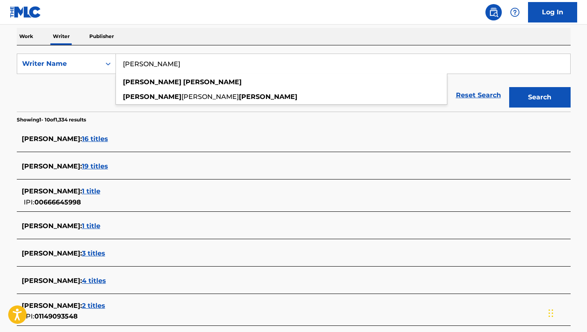
type input "[PERSON_NAME]"
click at [509, 87] on button "Search" at bounding box center [539, 97] width 61 height 20
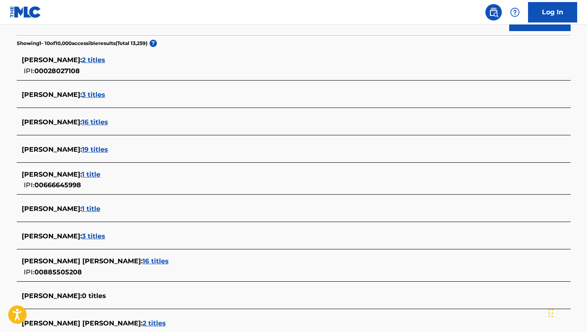
scroll to position [206, 0]
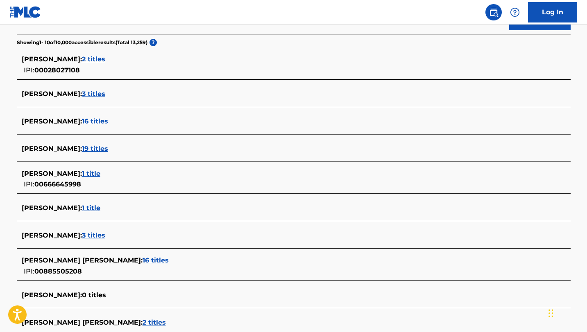
click at [94, 262] on span "[PERSON_NAME] [PERSON_NAME] :" at bounding box center [82, 261] width 121 height 8
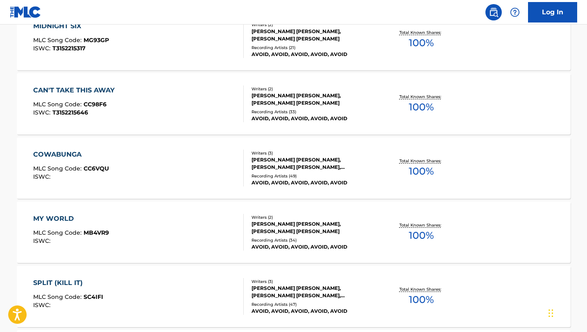
scroll to position [526, 0]
